Goal: Task Accomplishment & Management: Check status

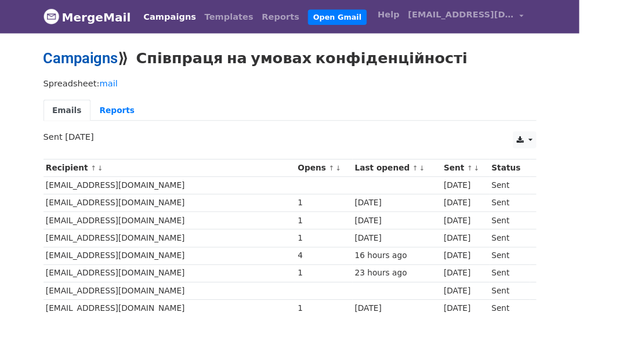
click at [79, 58] on link "Campaigns" at bounding box center [89, 63] width 82 height 19
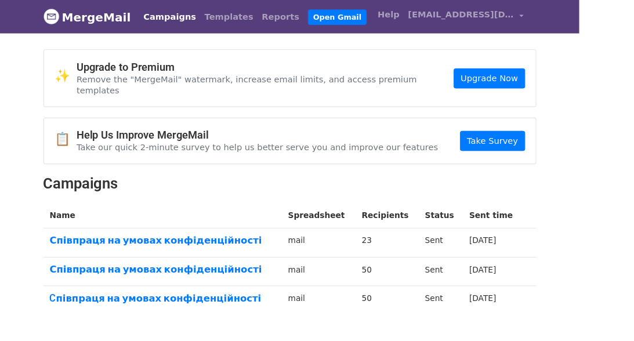
click at [317, 191] on h2 "Campaigns" at bounding box center [317, 201] width 539 height 20
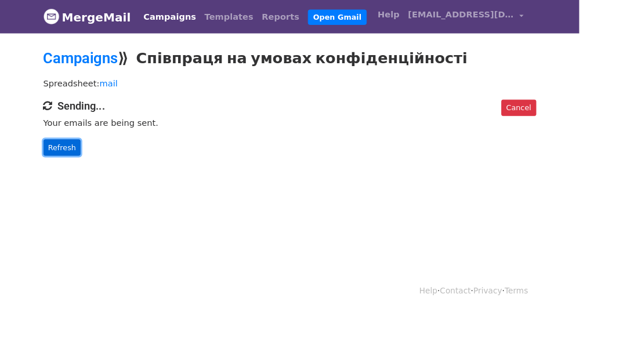
click at [58, 159] on link "Refresh" at bounding box center [68, 162] width 41 height 18
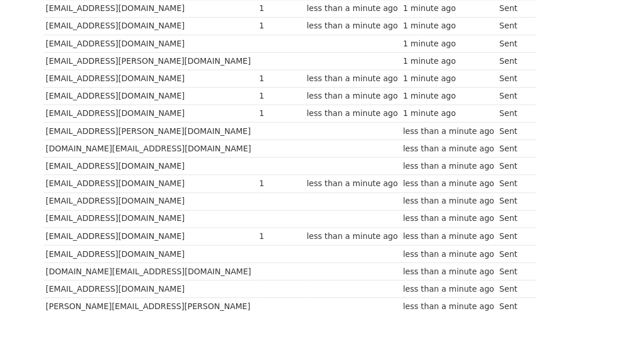
scroll to position [129, 0]
